Goal: Task Accomplishment & Management: Manage account settings

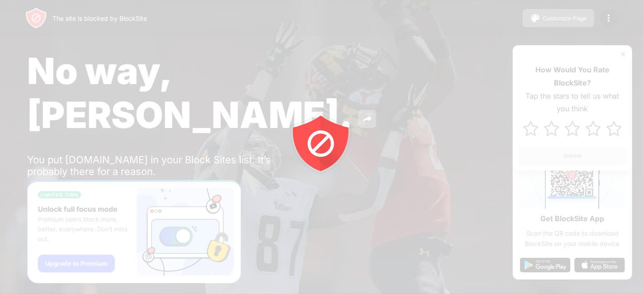
click at [618, 26] on div at bounding box center [321, 147] width 643 height 294
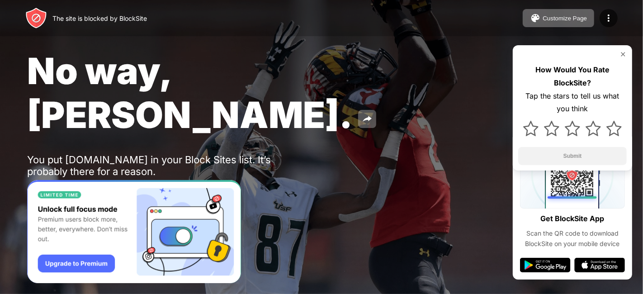
click at [617, 11] on div "Customize Page Edit Block List Redirect Customize Block Page Upgrade Password P…" at bounding box center [570, 18] width 95 height 18
click at [609, 16] on img at bounding box center [609, 18] width 11 height 11
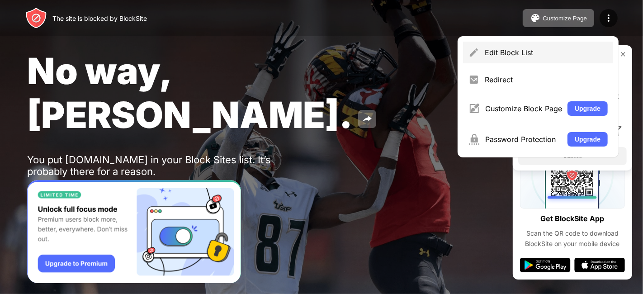
click at [561, 48] on div "Edit Block List" at bounding box center [538, 53] width 150 height 22
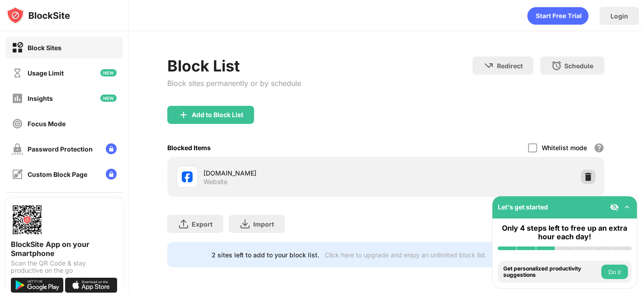
click at [588, 179] on img at bounding box center [588, 176] width 9 height 9
